Goal: Find specific page/section: Find specific page/section

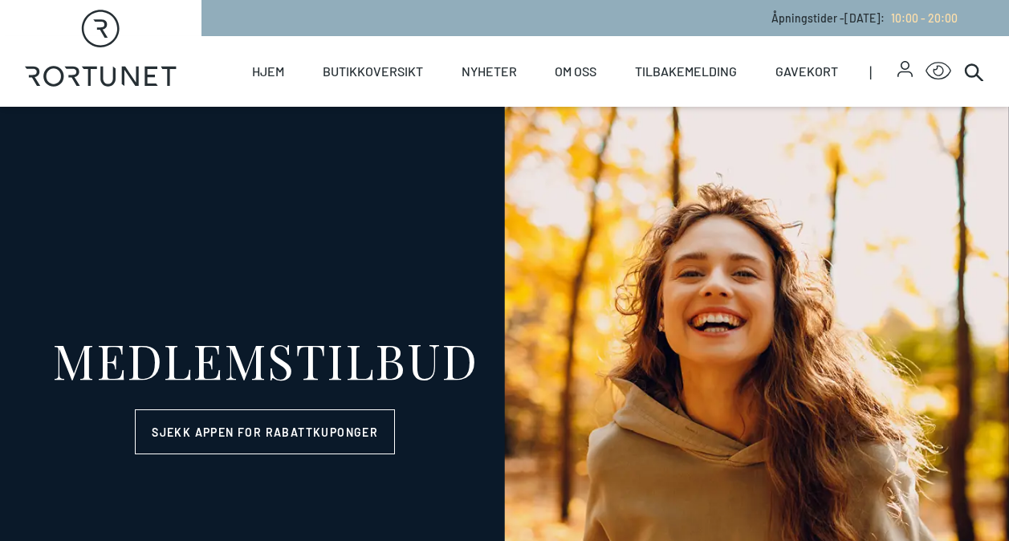
select select "NO"
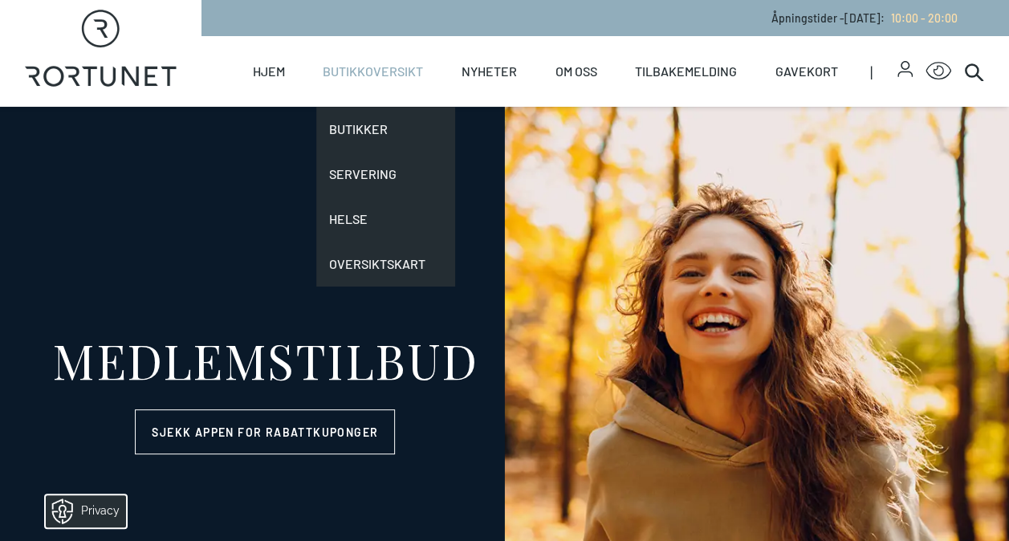
click at [409, 57] on link "Butikkoversikt" at bounding box center [373, 71] width 100 height 71
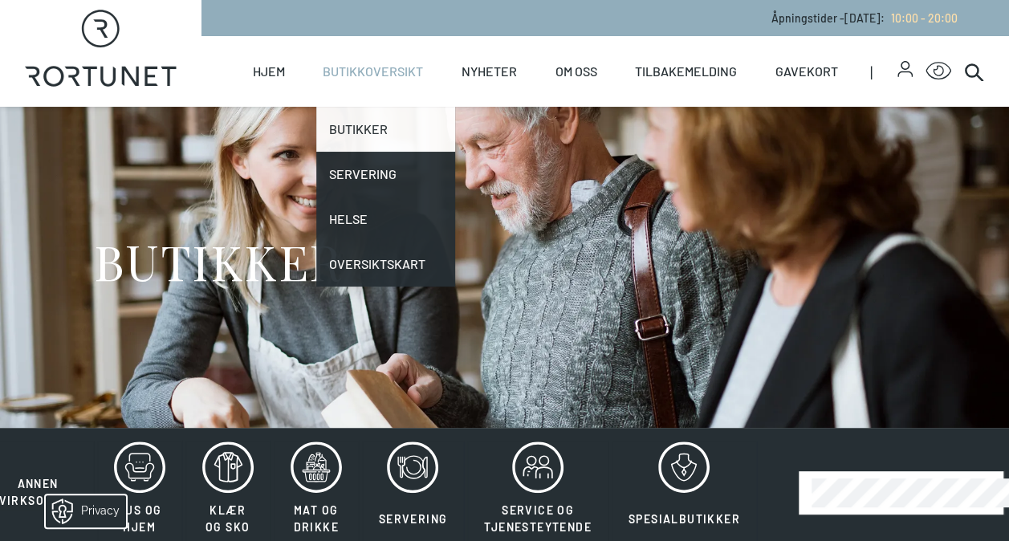
click at [362, 132] on link "Butikker" at bounding box center [385, 129] width 139 height 45
click at [349, 135] on link "Butikker" at bounding box center [385, 129] width 139 height 45
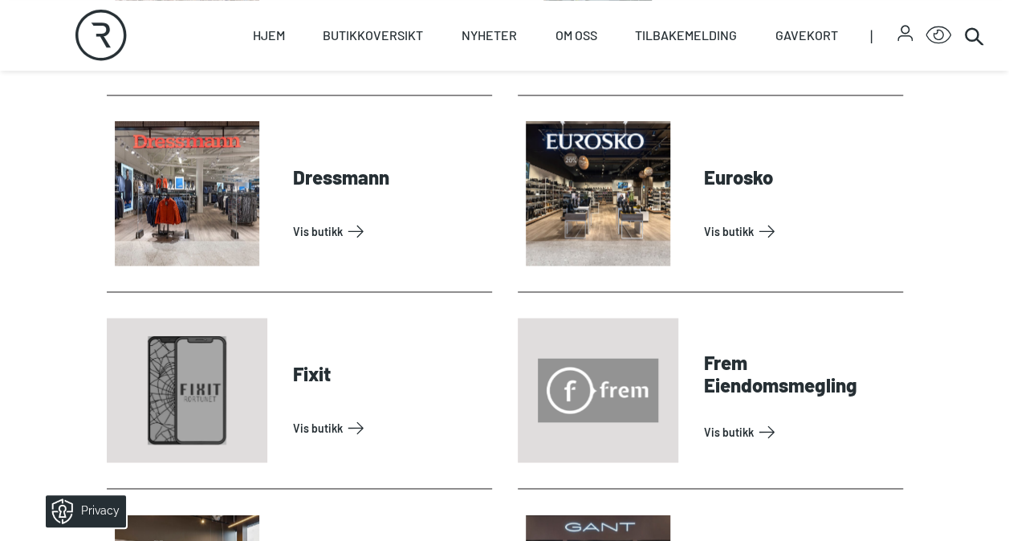
scroll to position [1016, 0]
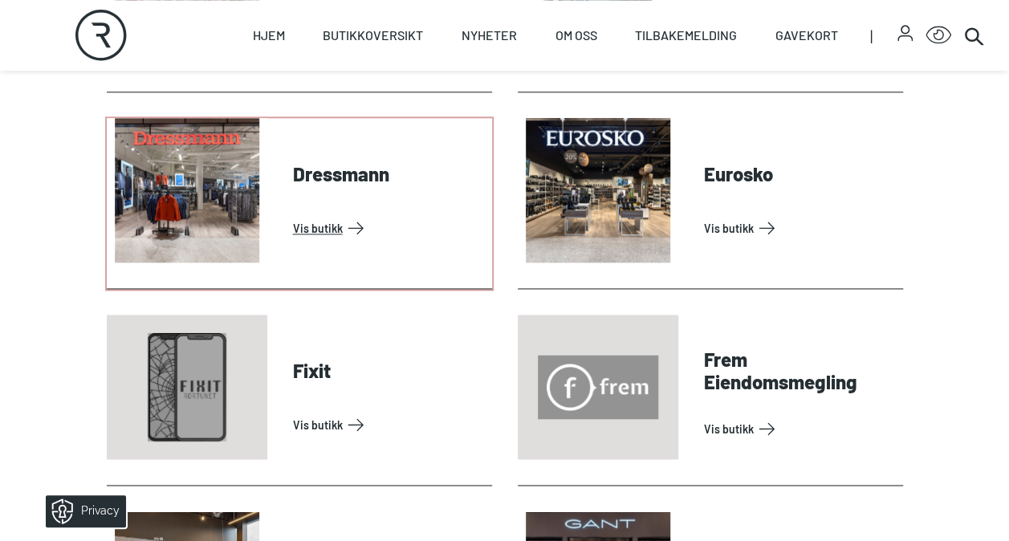
click at [295, 241] on link "Vis butikk" at bounding box center [389, 228] width 193 height 26
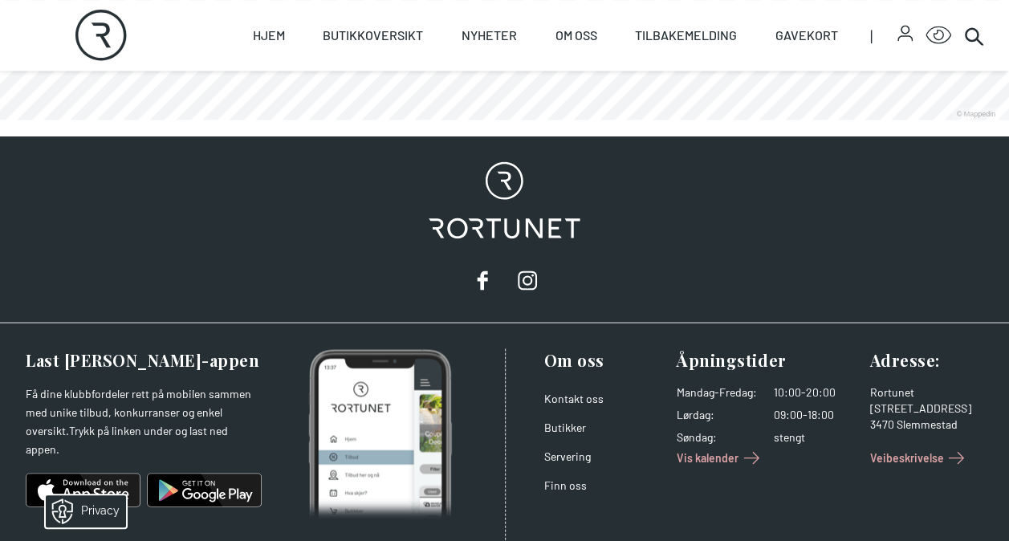
scroll to position [1388, 0]
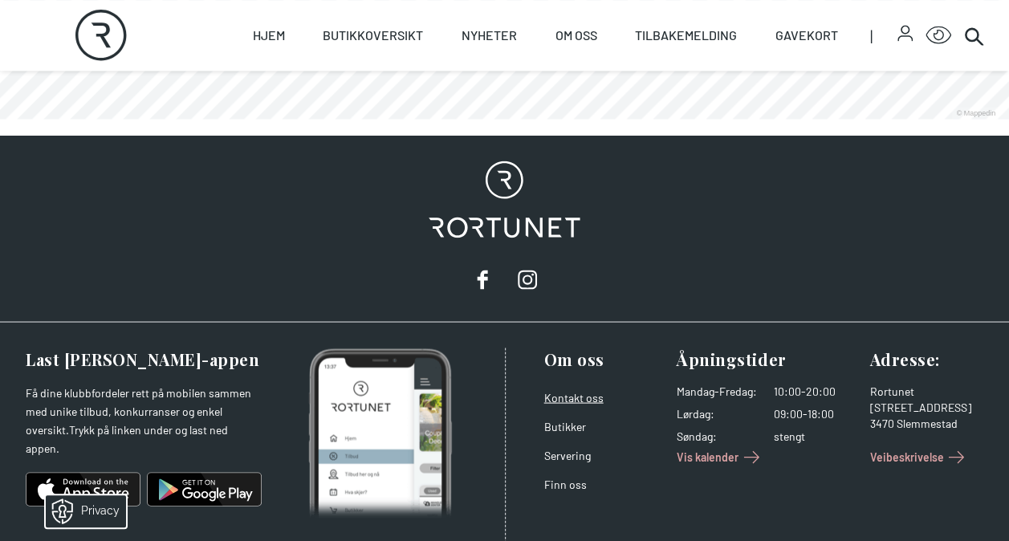
click at [555, 390] on link "Kontakt oss" at bounding box center [573, 397] width 59 height 14
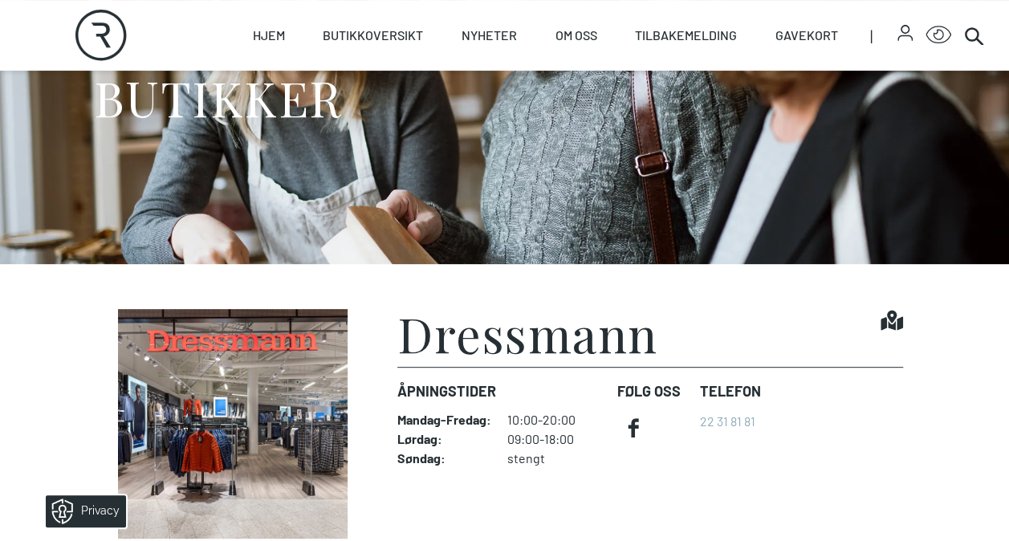
scroll to position [156, 0]
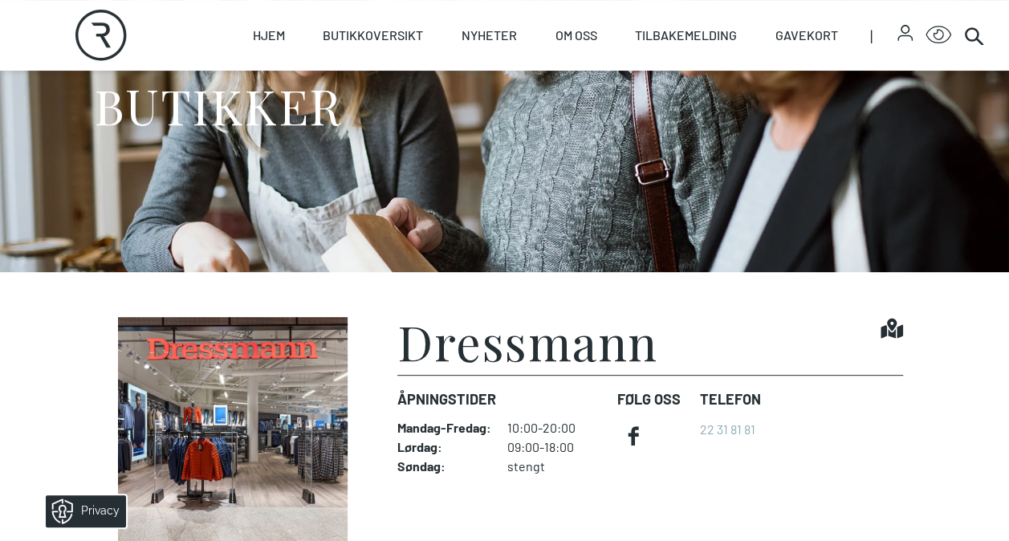
scroll to position [1016, 0]
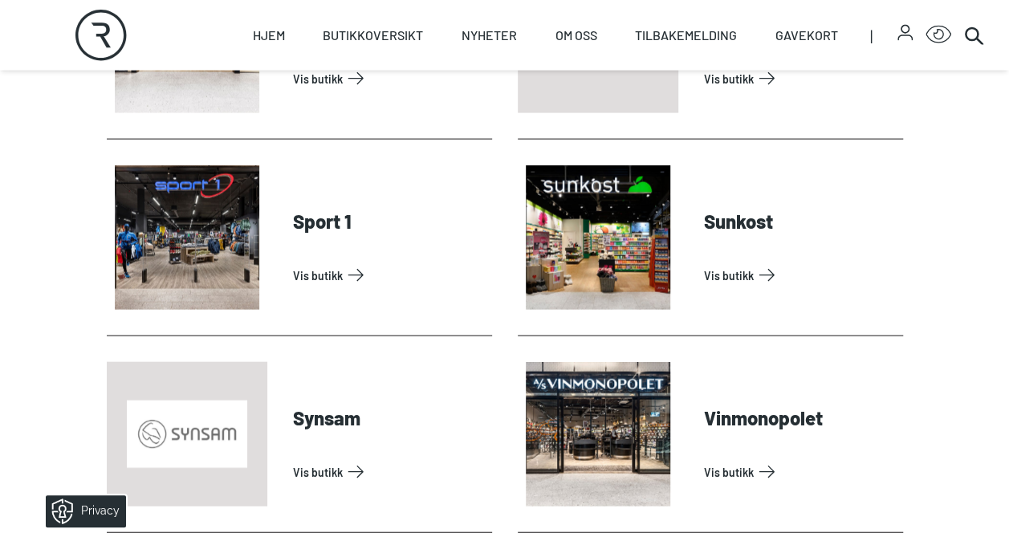
scroll to position [4707, 0]
